Goal: Information Seeking & Learning: Learn about a topic

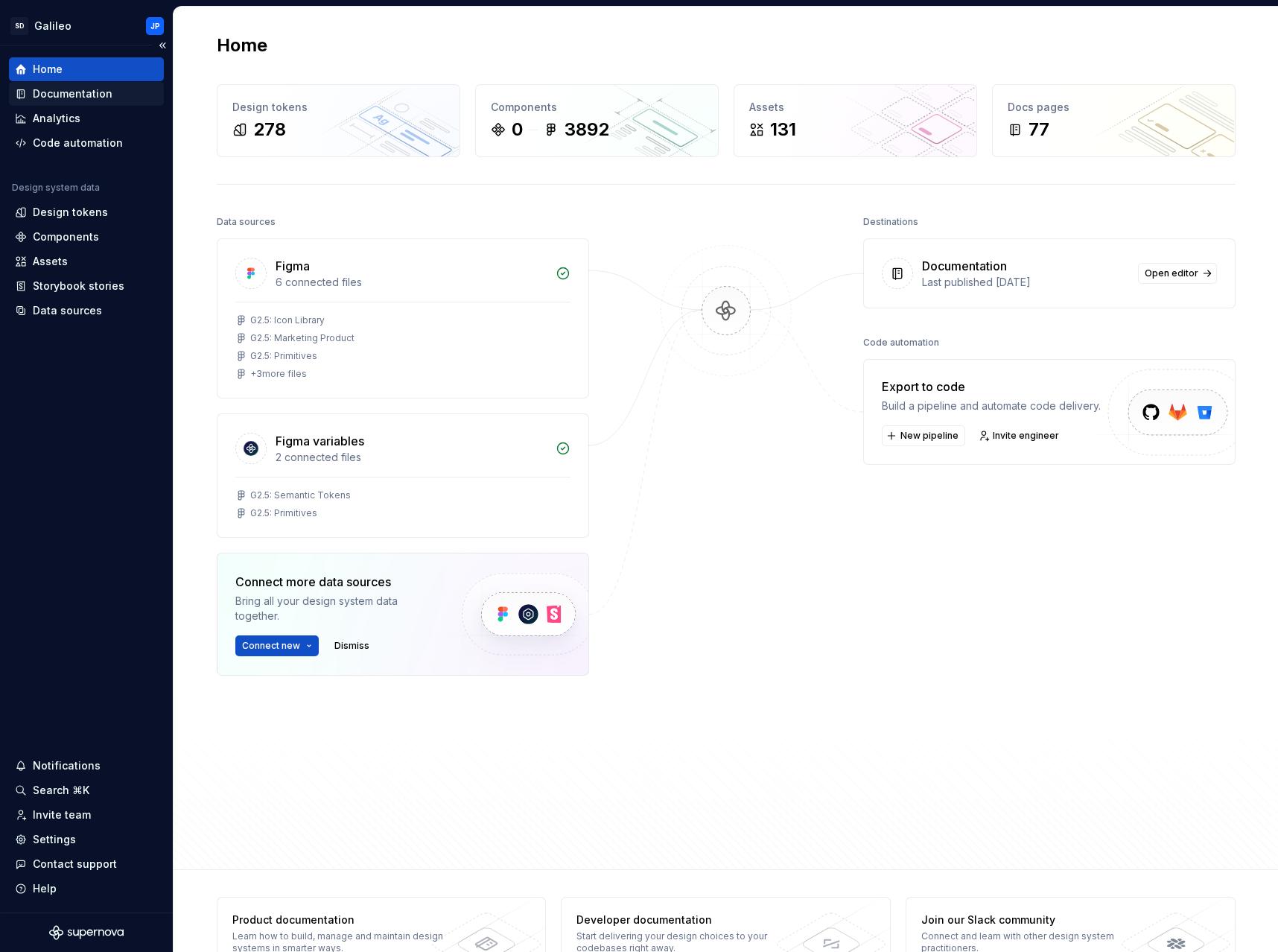
click at [84, 89] on div "Documentation" at bounding box center [72, 94] width 80 height 15
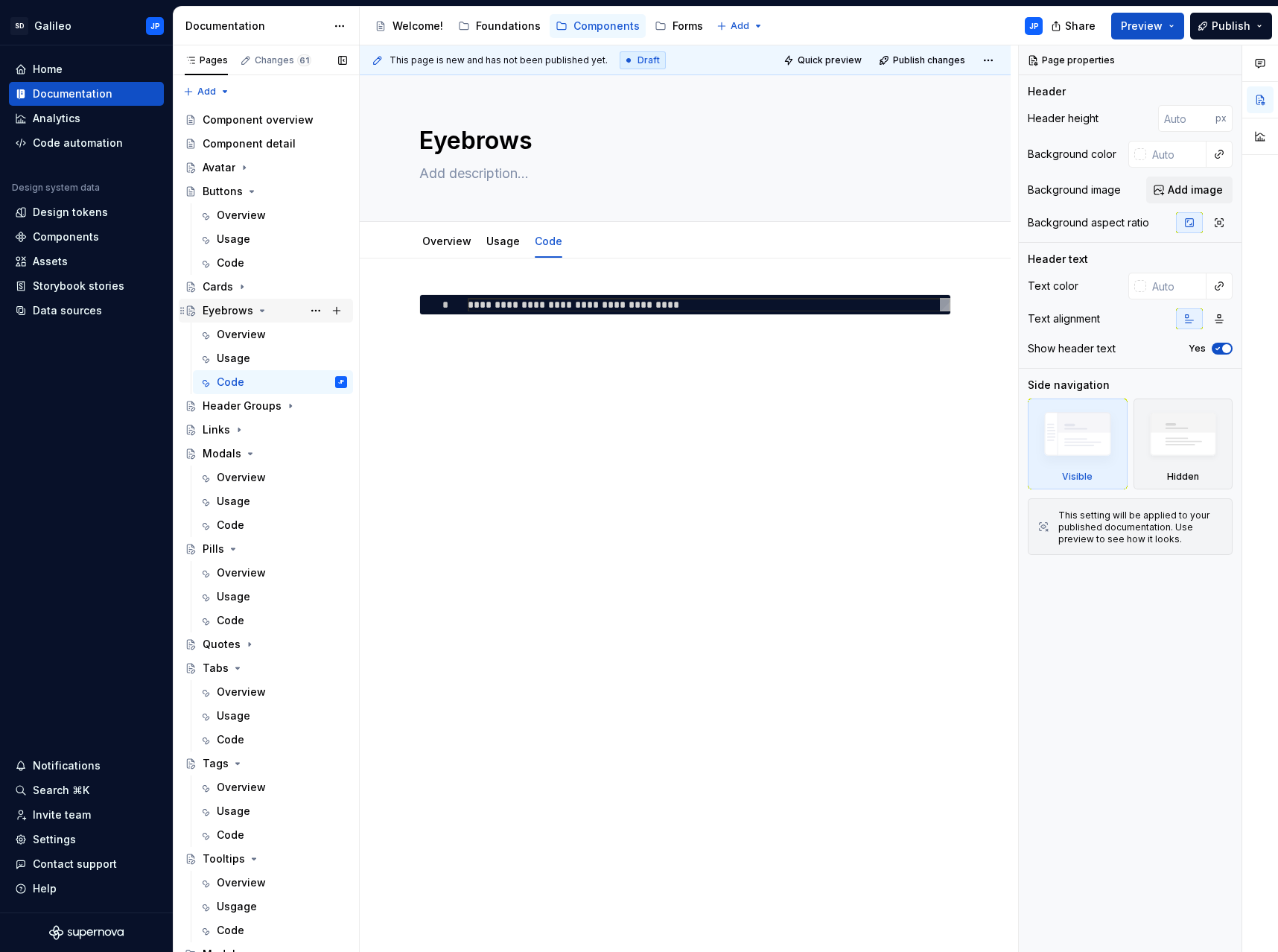
click at [236, 317] on div "Eyebrows" at bounding box center [227, 311] width 51 height 15
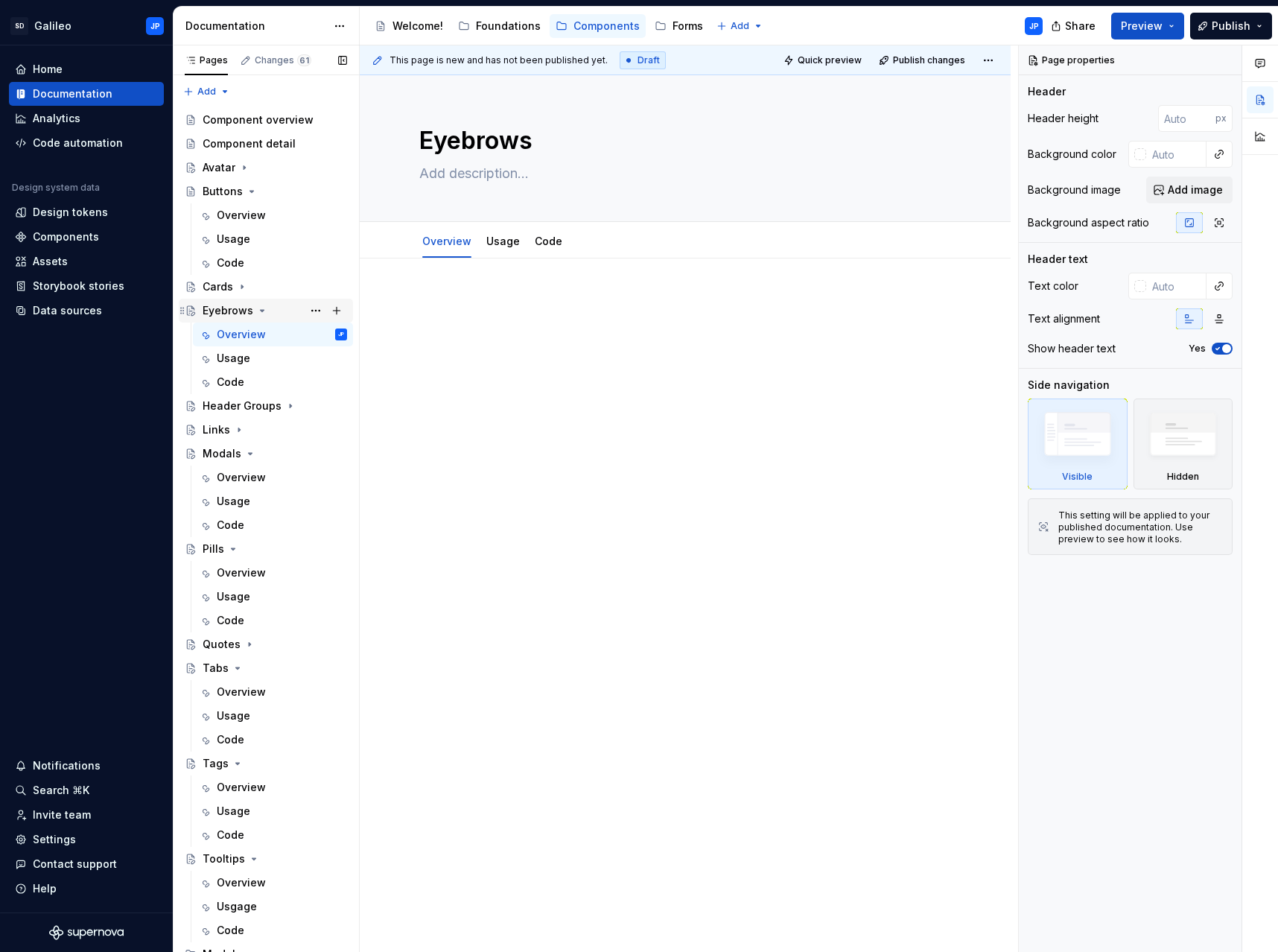
click at [217, 311] on div "Eyebrows" at bounding box center [227, 311] width 51 height 15
click at [249, 378] on div "Code" at bounding box center [281, 382] width 130 height 21
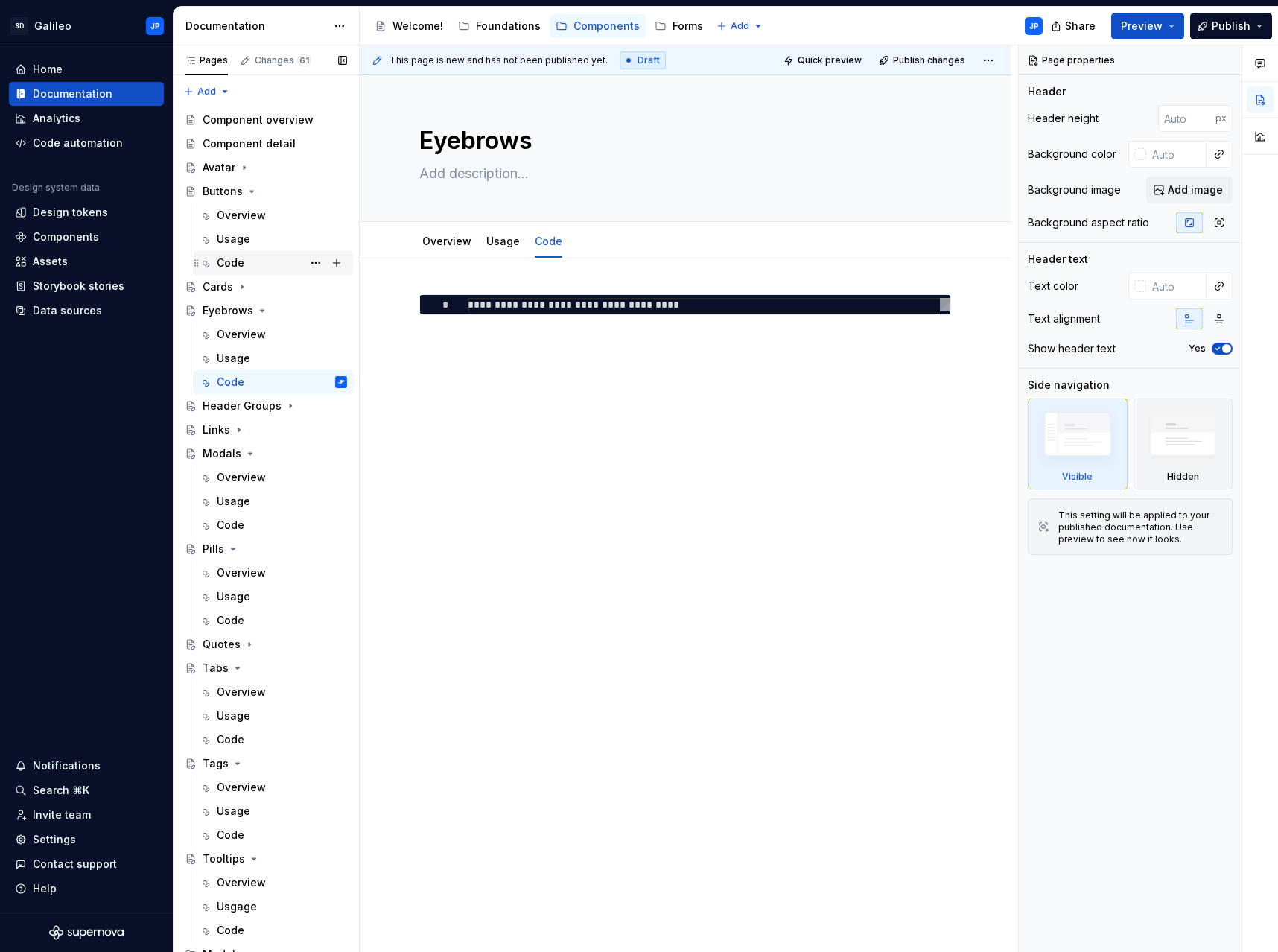
click at [252, 262] on div "Code" at bounding box center [281, 262] width 130 height 21
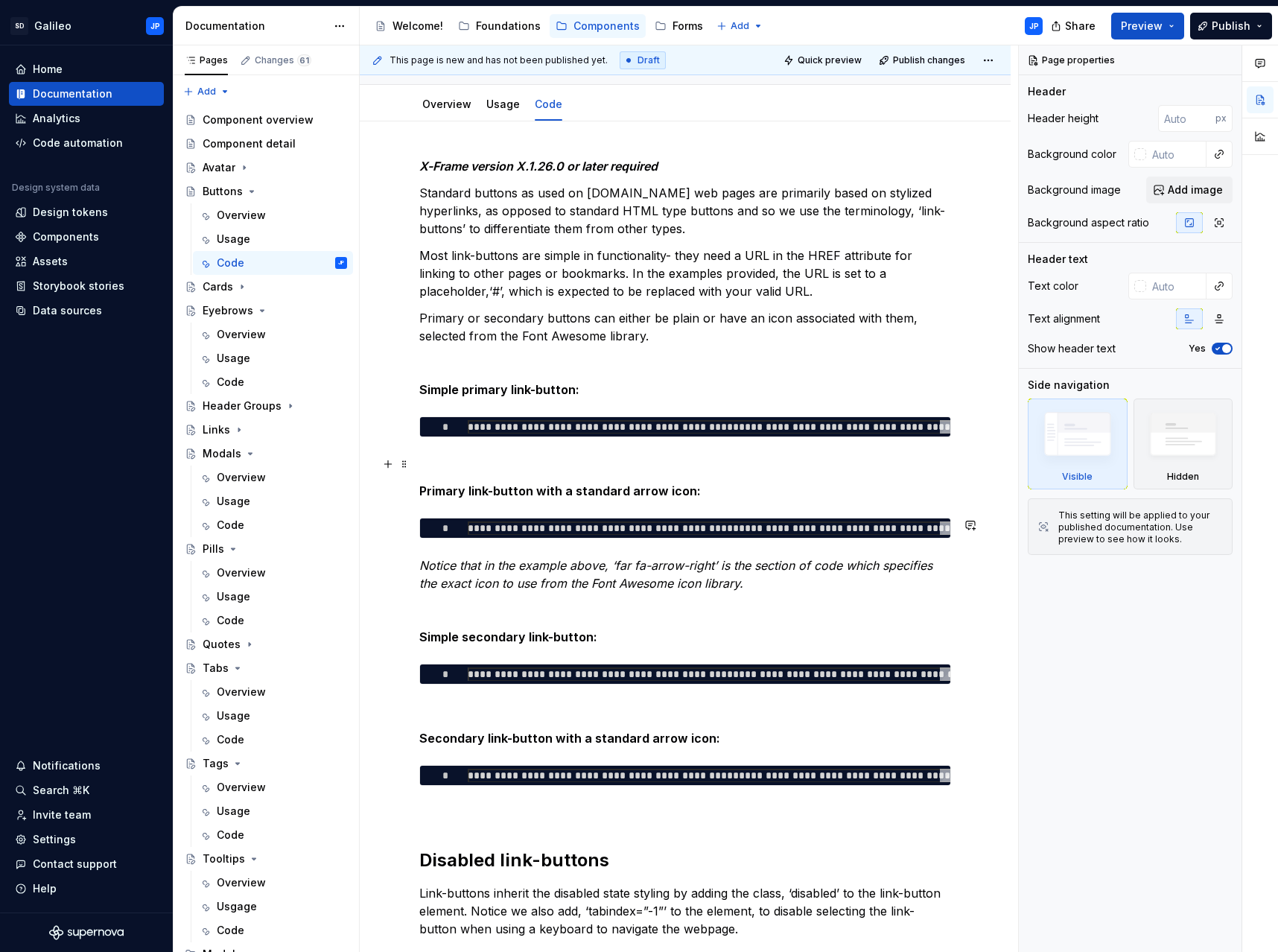
scroll to position [94, 0]
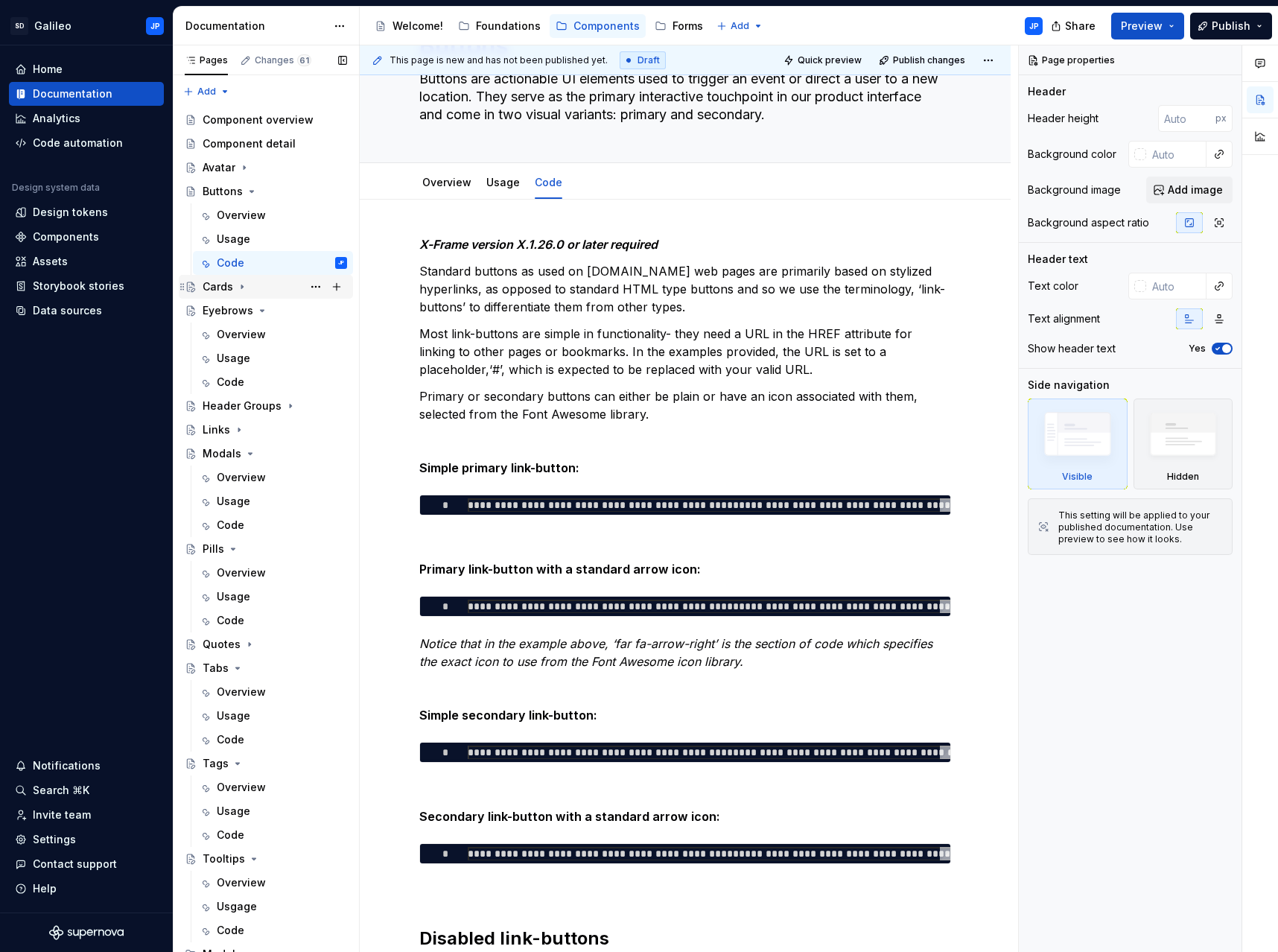
click at [236, 291] on icon "Page tree" at bounding box center [242, 287] width 12 height 12
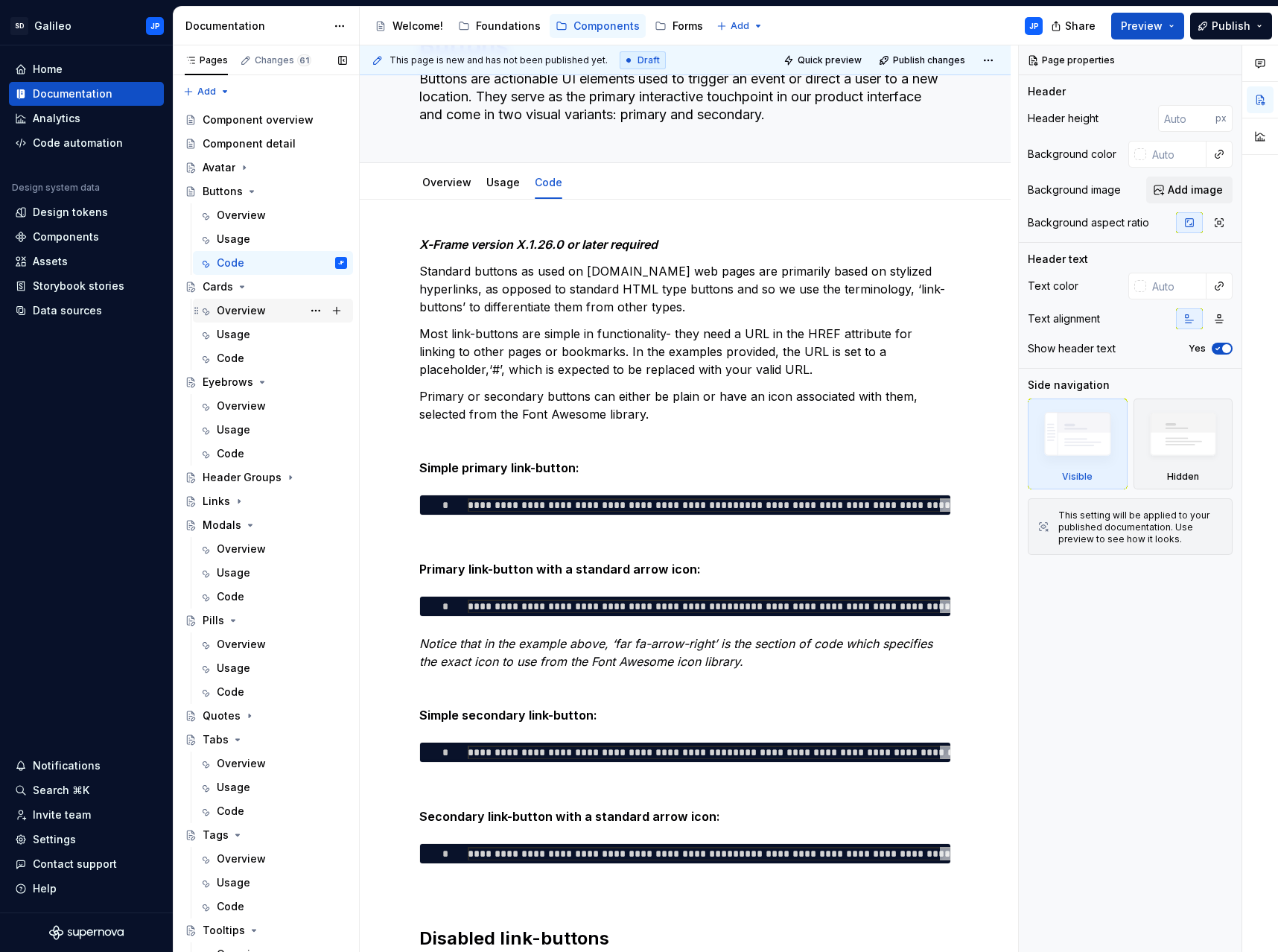
click at [245, 312] on div "Overview" at bounding box center [241, 311] width 49 height 15
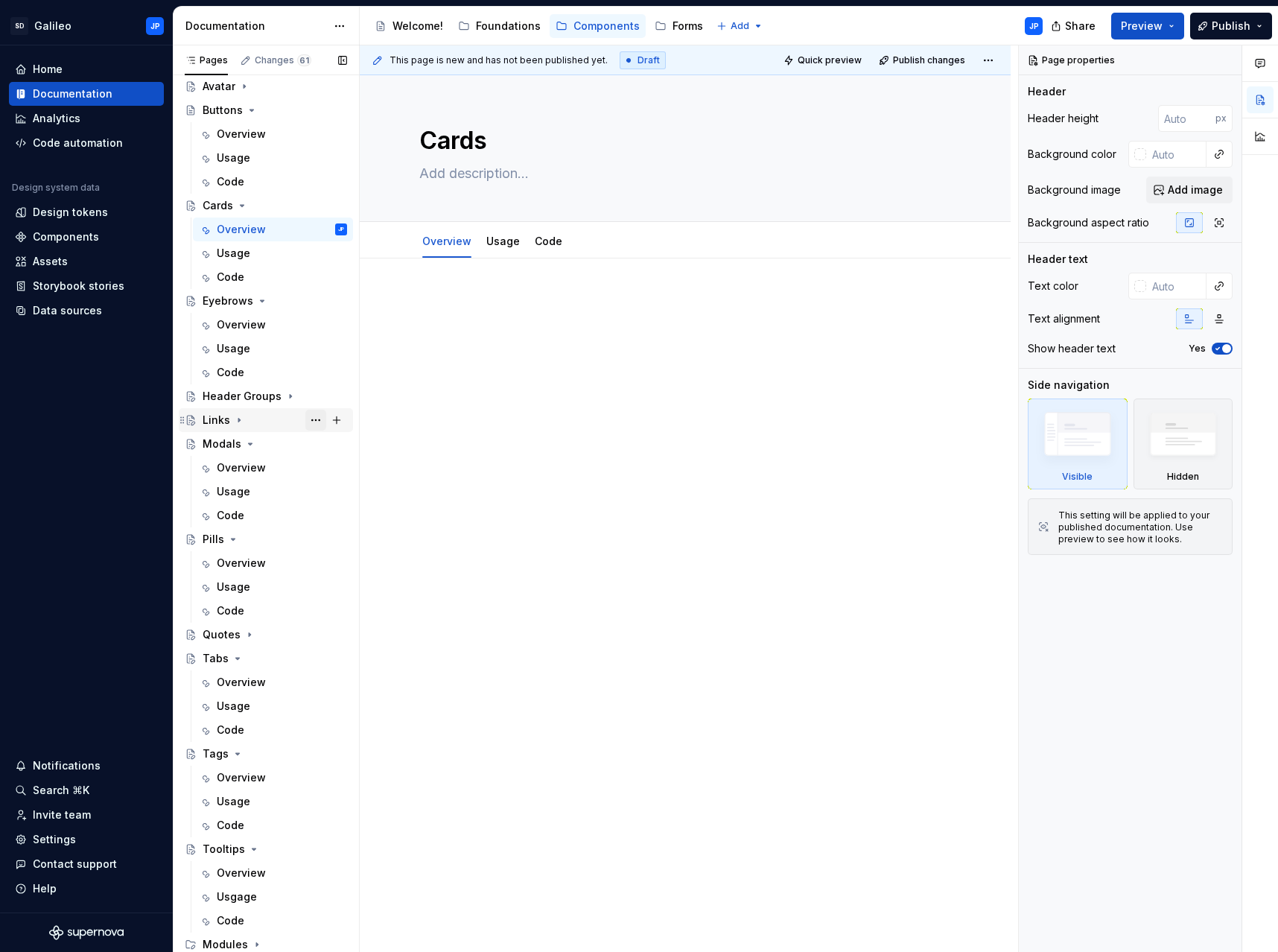
scroll to position [82, 0]
click at [227, 541] on icon "Page tree" at bounding box center [233, 538] width 12 height 12
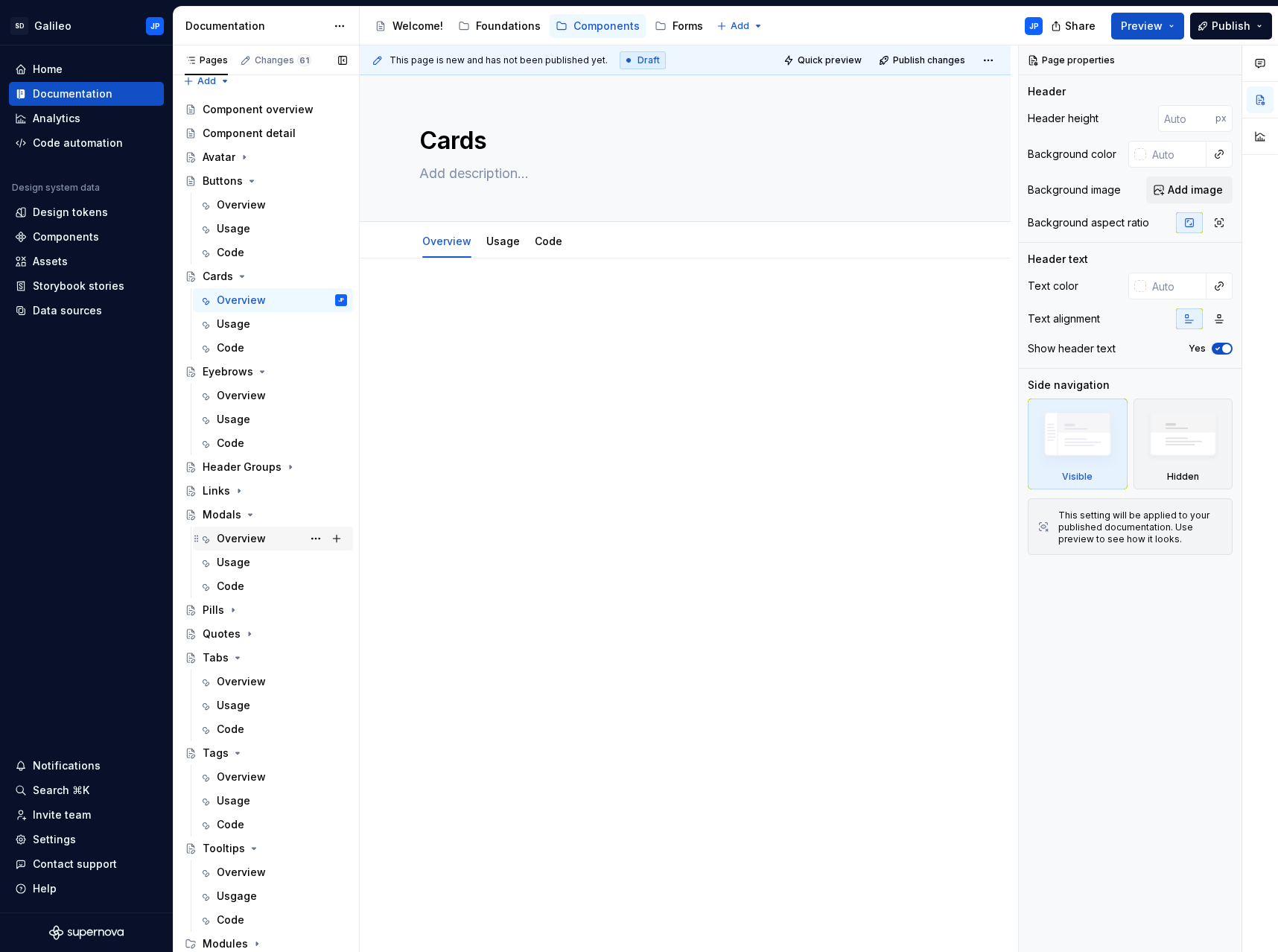
scroll to position [11, 0]
click at [214, 610] on div "Pills" at bounding box center [213, 610] width 21 height 15
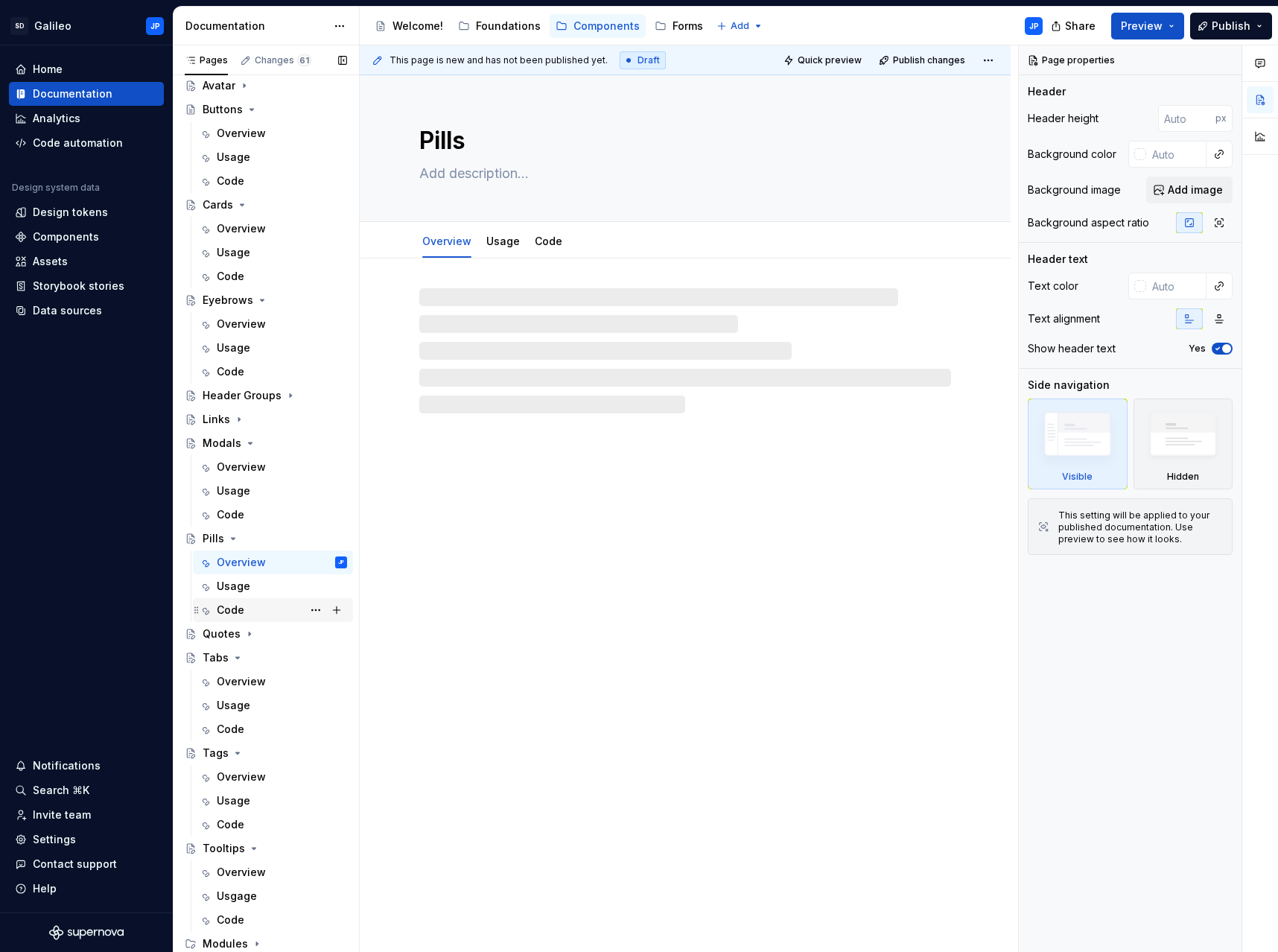
click at [233, 612] on div "Code" at bounding box center [230, 610] width 27 height 15
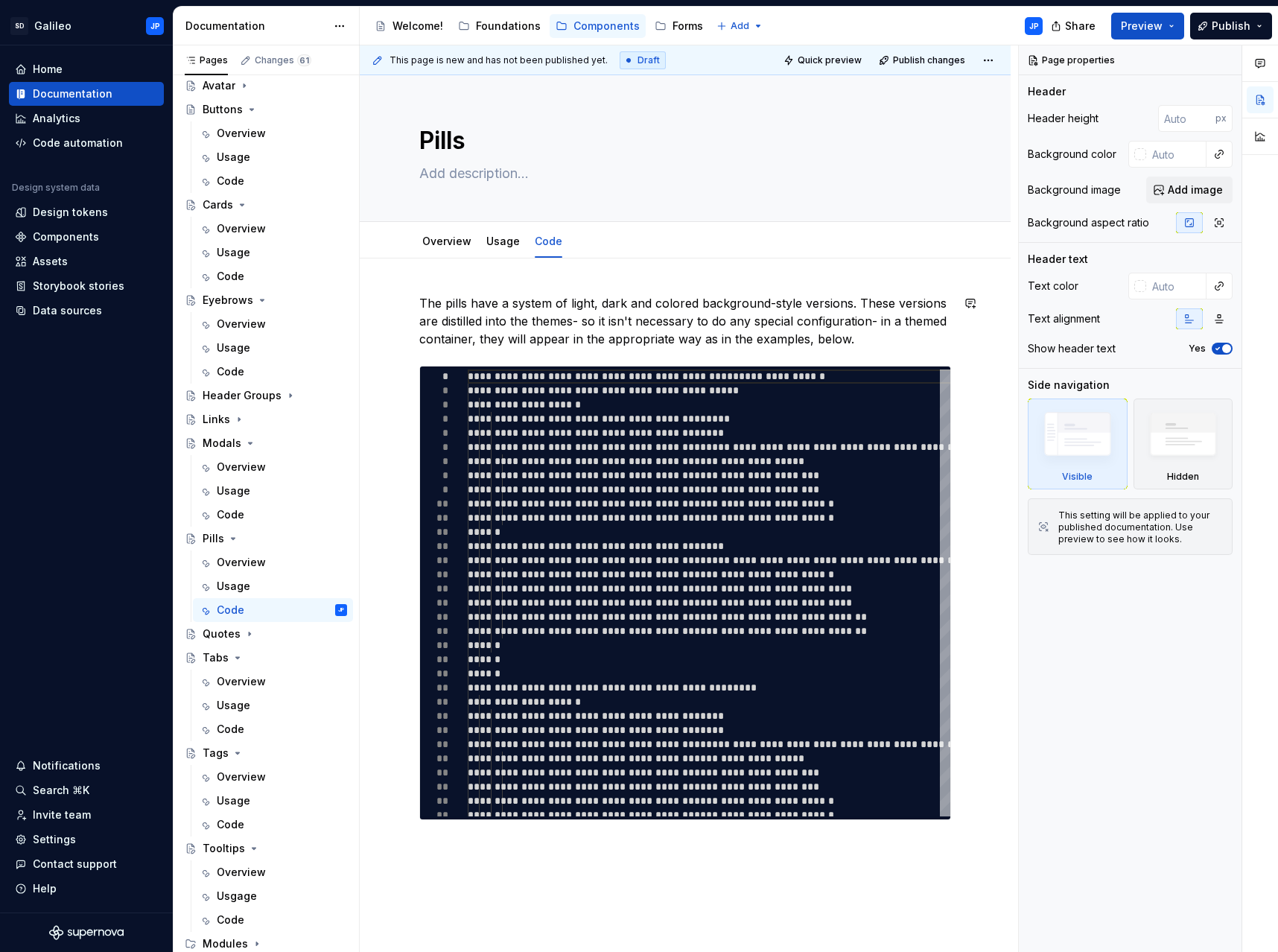
click at [710, 289] on div "**********" at bounding box center [685, 690] width 651 height 865
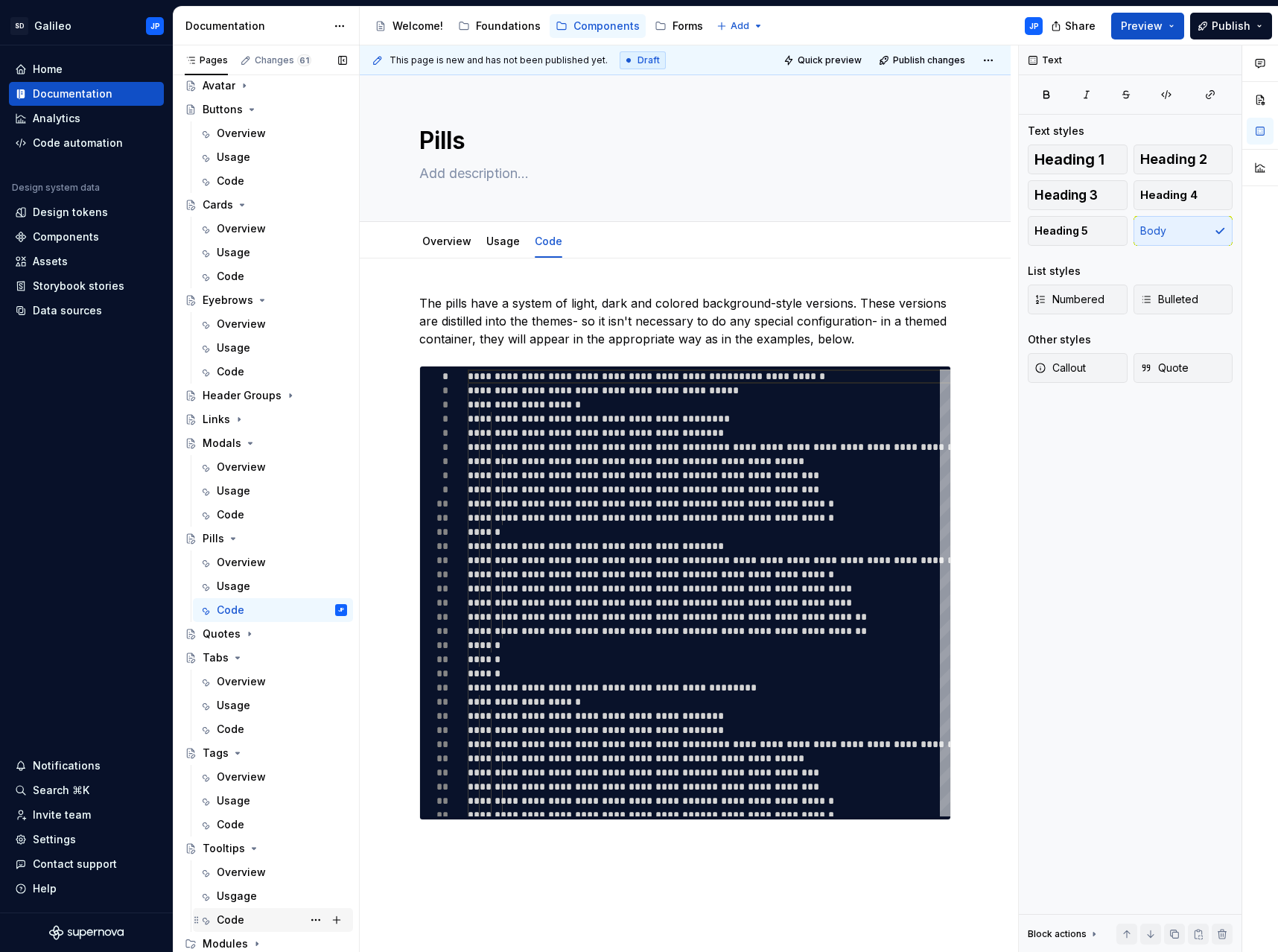
click at [252, 927] on div "Code" at bounding box center [281, 919] width 130 height 21
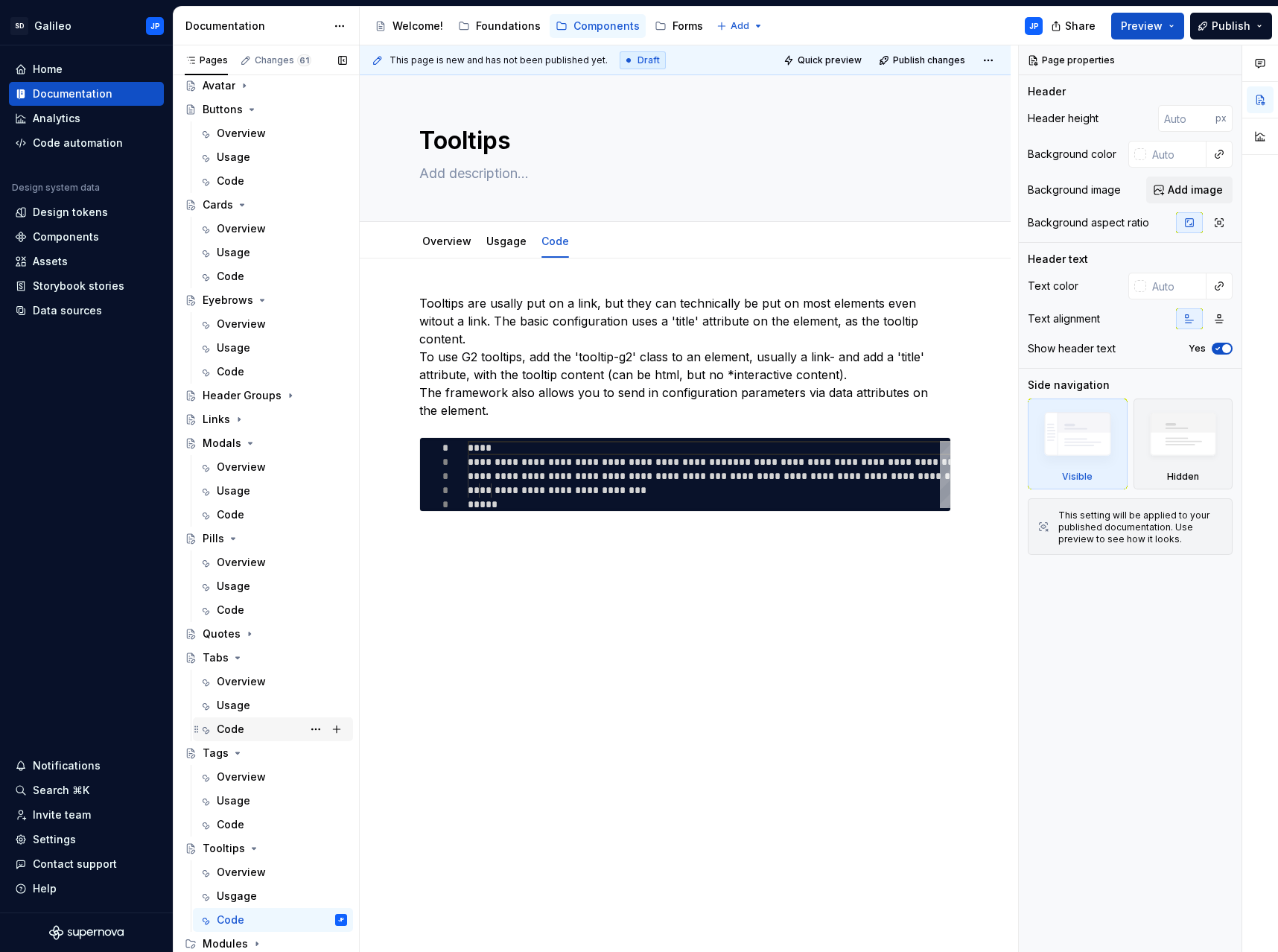
click at [253, 731] on div "Code" at bounding box center [281, 728] width 130 height 21
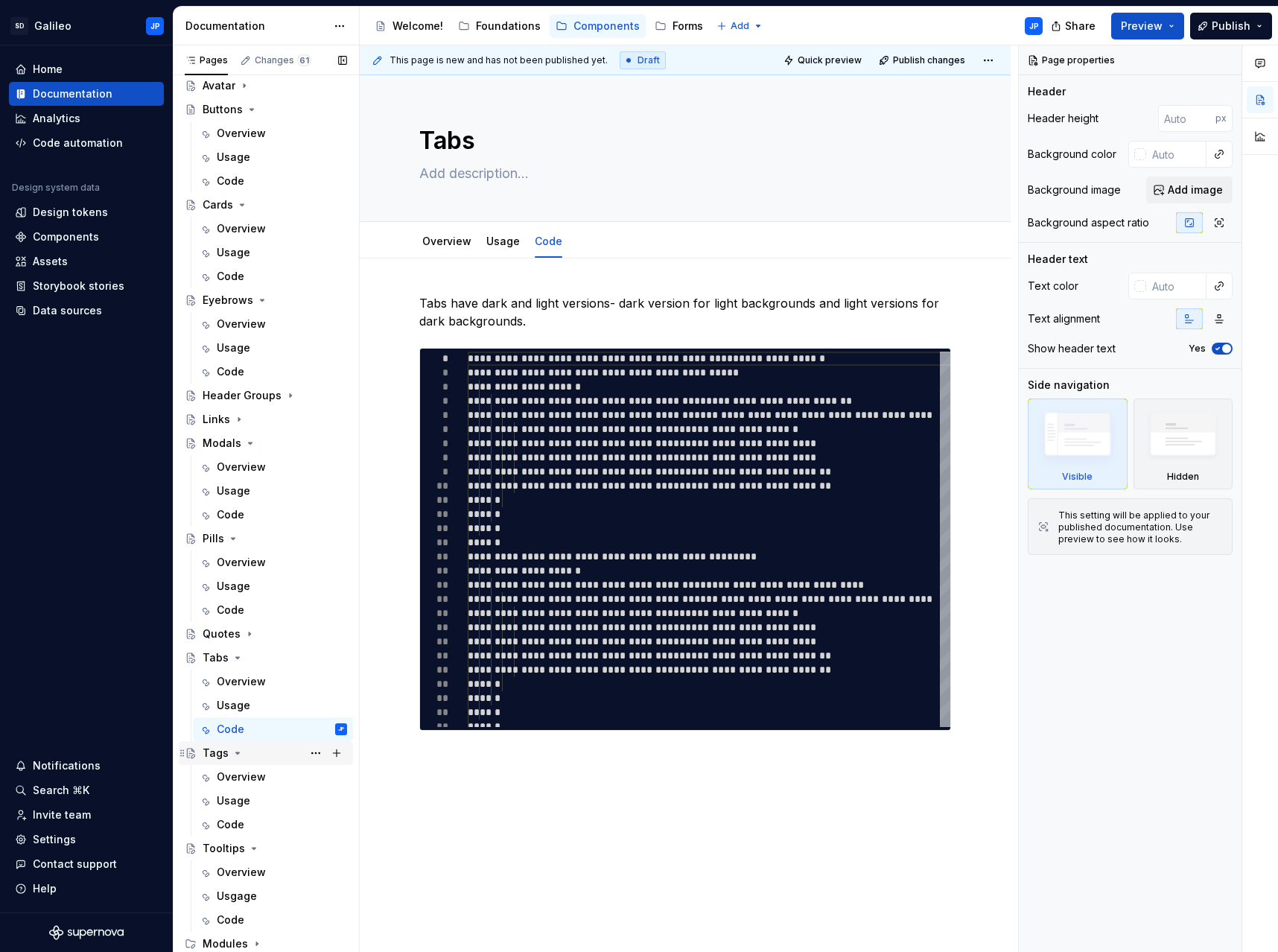
click at [236, 752] on icon "Page tree" at bounding box center [237, 753] width 4 height 2
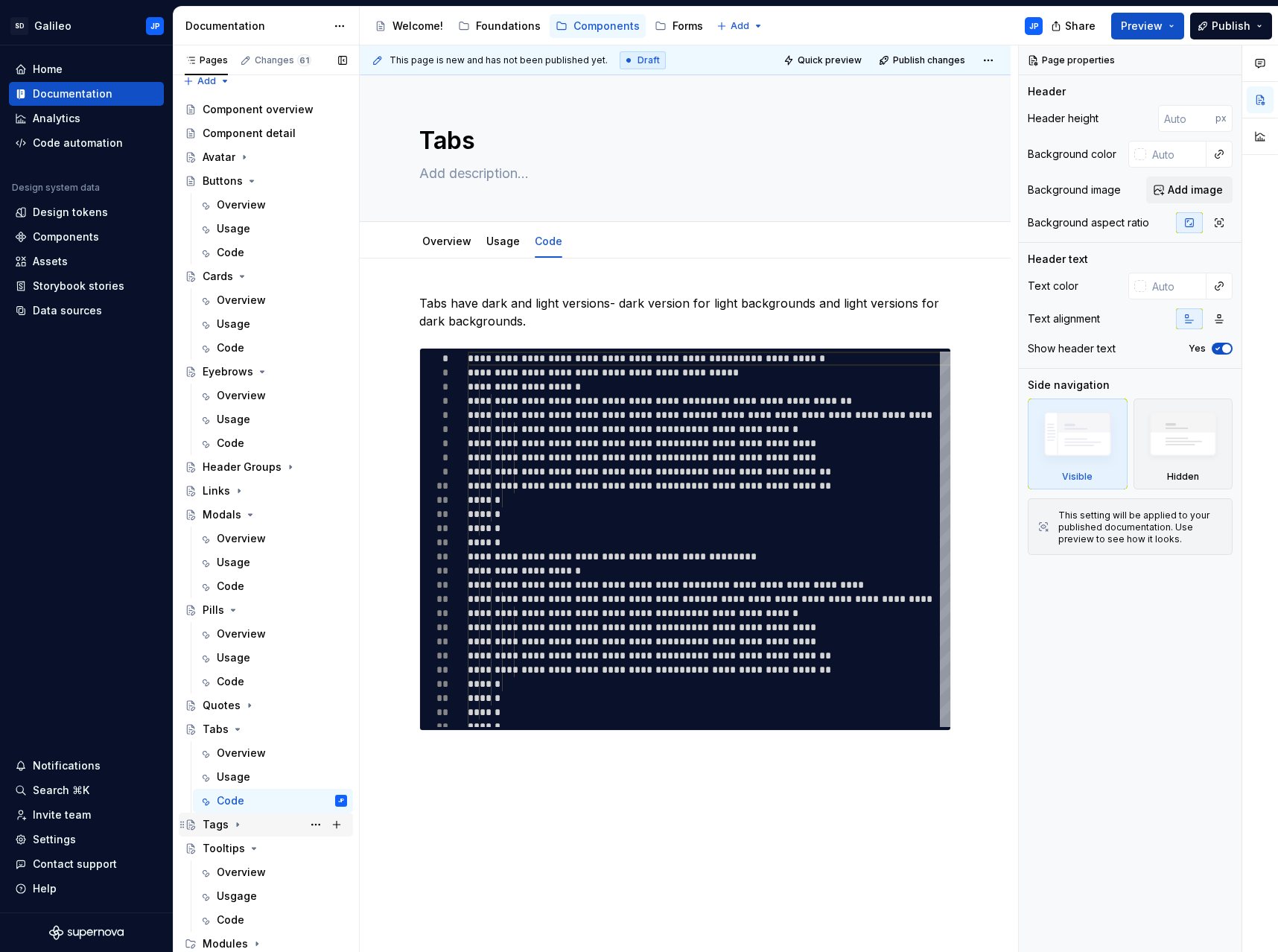
scroll to position [11, 0]
click at [250, 846] on icon "Page tree" at bounding box center [254, 849] width 12 height 12
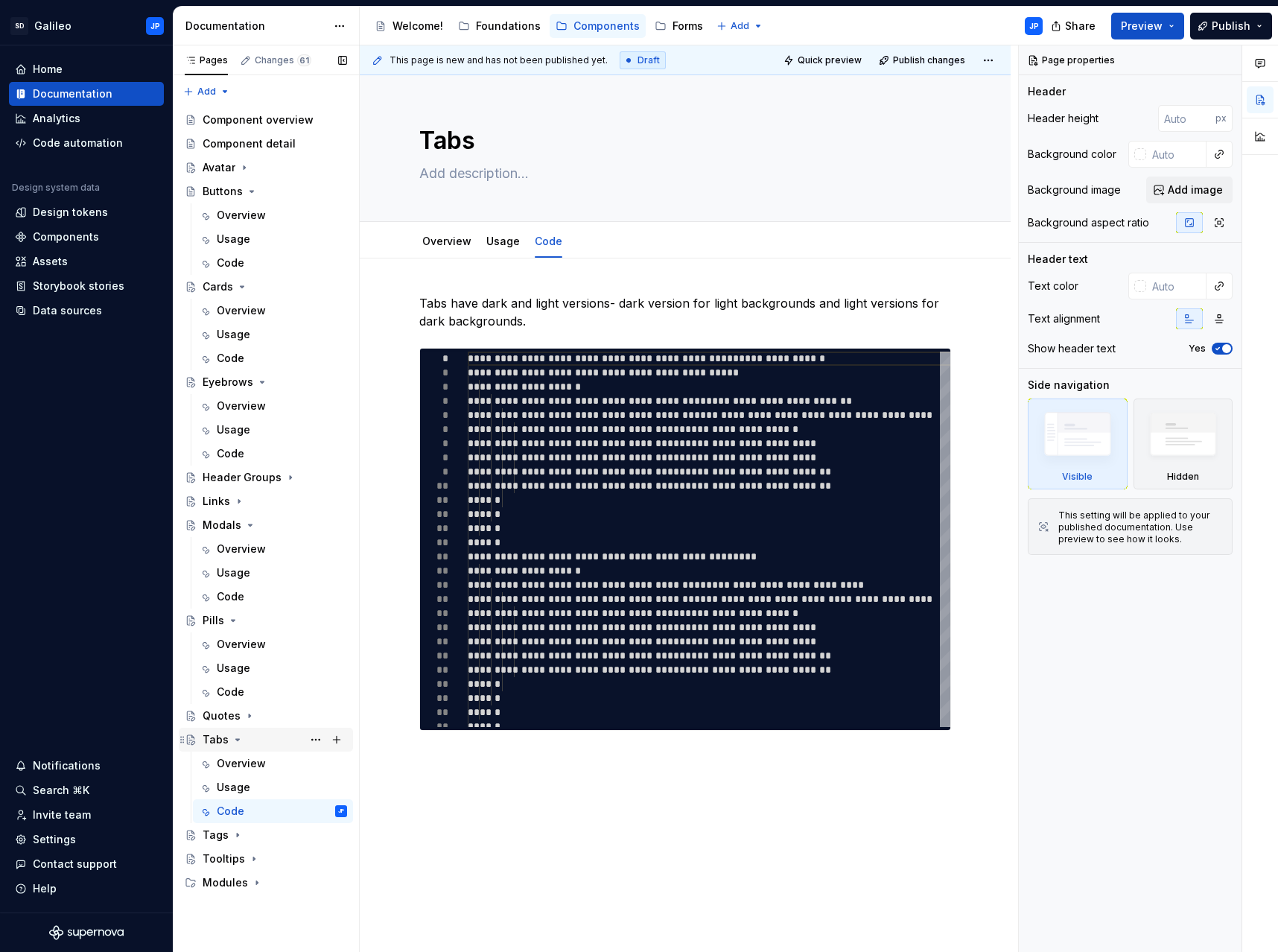
click at [238, 740] on icon "Page tree" at bounding box center [238, 740] width 12 height 12
click at [236, 620] on icon "Page tree" at bounding box center [233, 620] width 12 height 12
click at [239, 502] on icon "Page tree" at bounding box center [239, 501] width 12 height 12
click at [230, 570] on div "Code" at bounding box center [230, 573] width 27 height 15
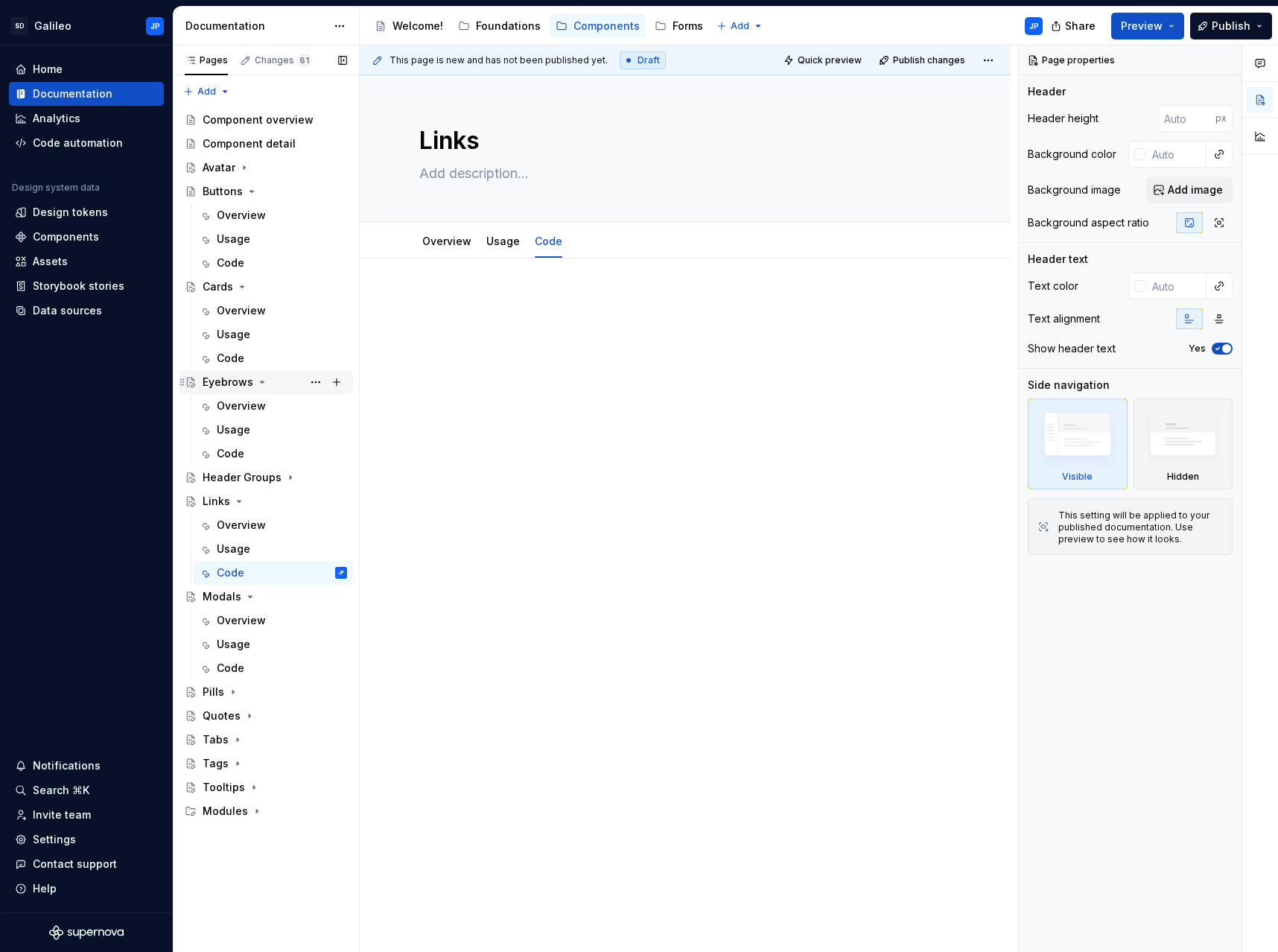
click at [260, 380] on icon "Page tree" at bounding box center [262, 382] width 12 height 12
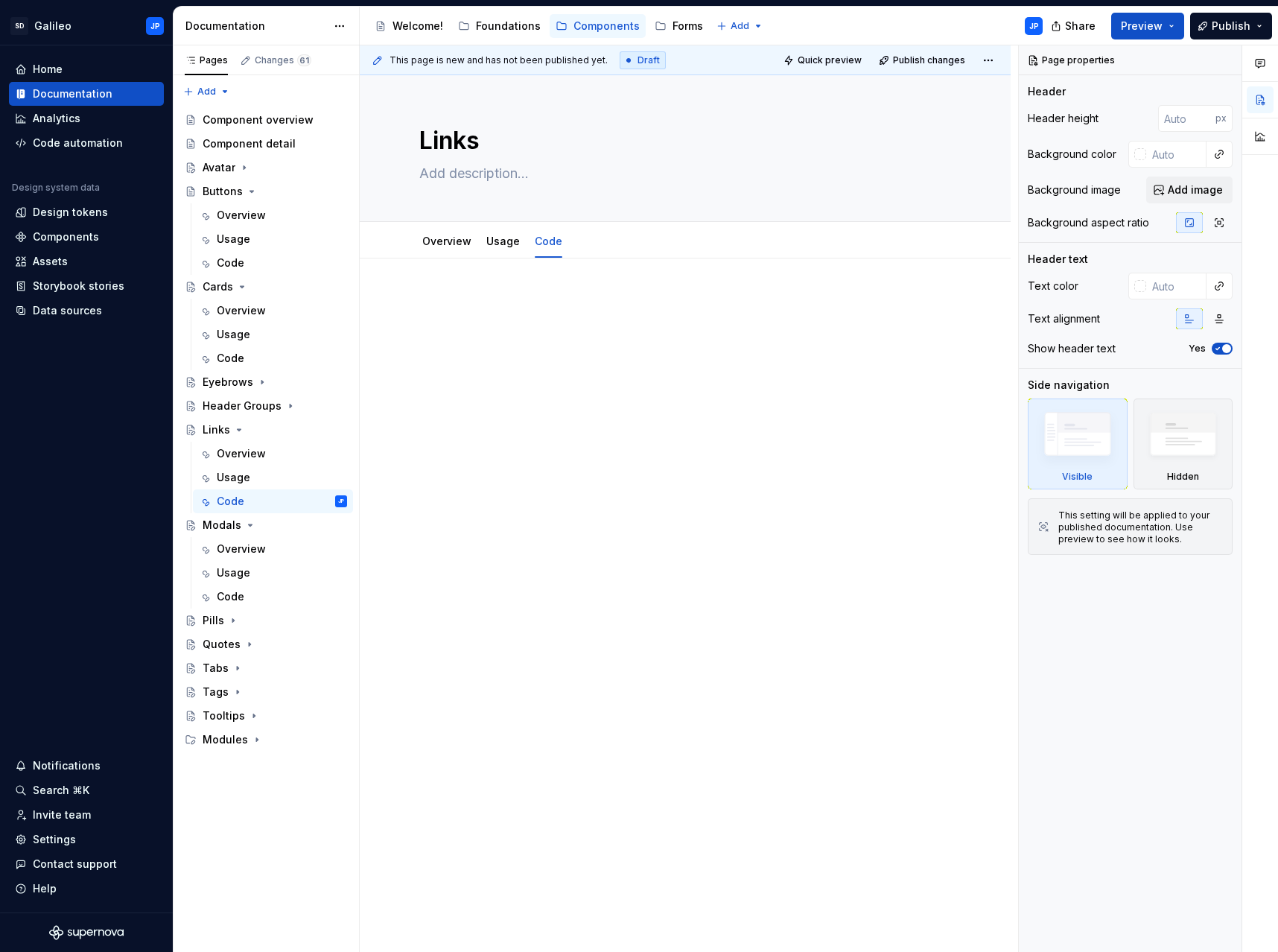
click at [607, 298] on p at bounding box center [684, 303] width 531 height 18
click at [627, 199] on div "Links" at bounding box center [684, 148] width 531 height 146
type textarea "*"
